Goal: Information Seeking & Learning: Learn about a topic

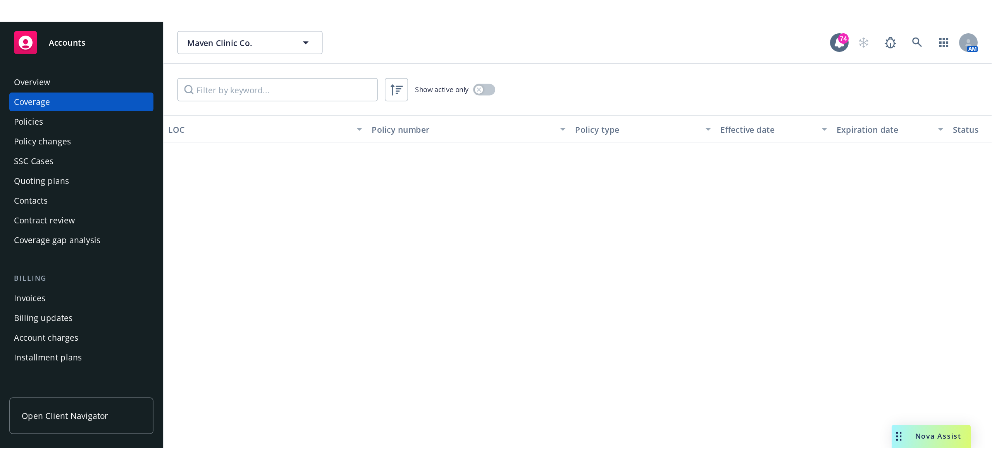
scroll to position [465, 0]
